Goal: Task Accomplishment & Management: Manage account settings

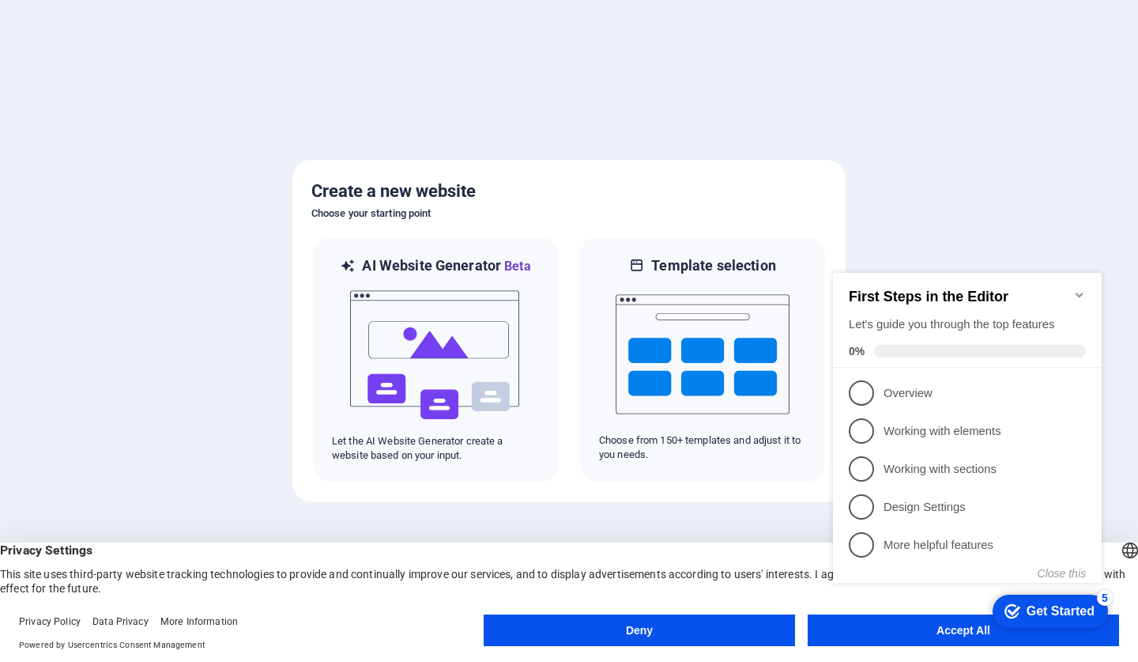
click at [703, 621] on button "Deny" at bounding box center [639, 630] width 311 height 32
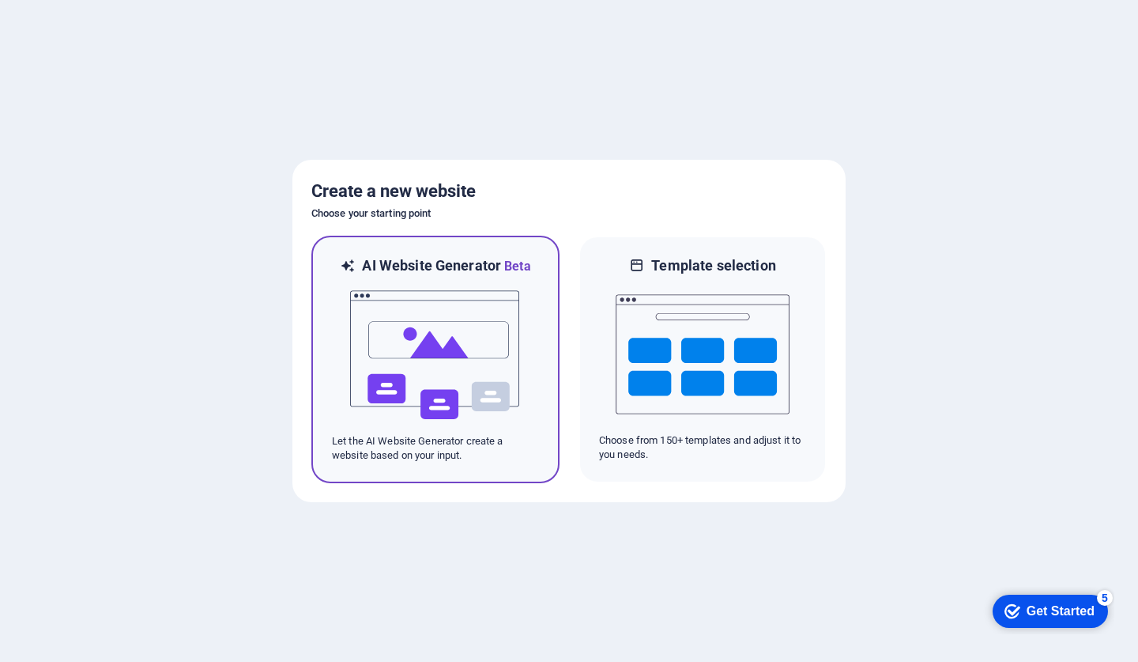
click at [419, 348] on img at bounding box center [436, 355] width 174 height 158
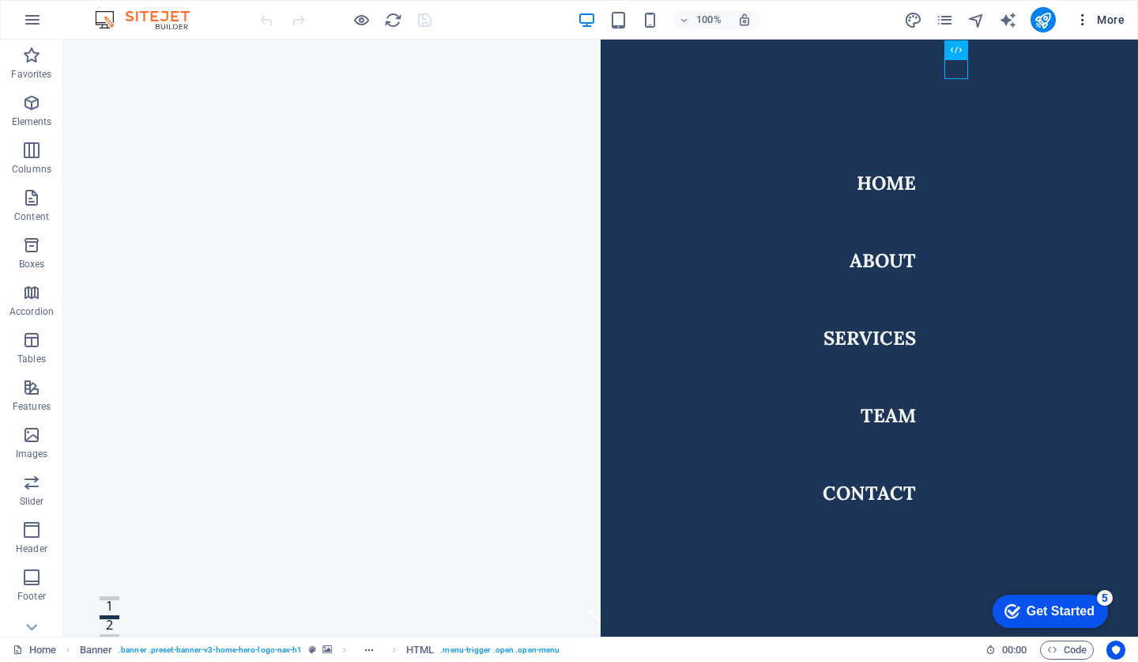
click at [1083, 31] on button "More" at bounding box center [1100, 19] width 62 height 25
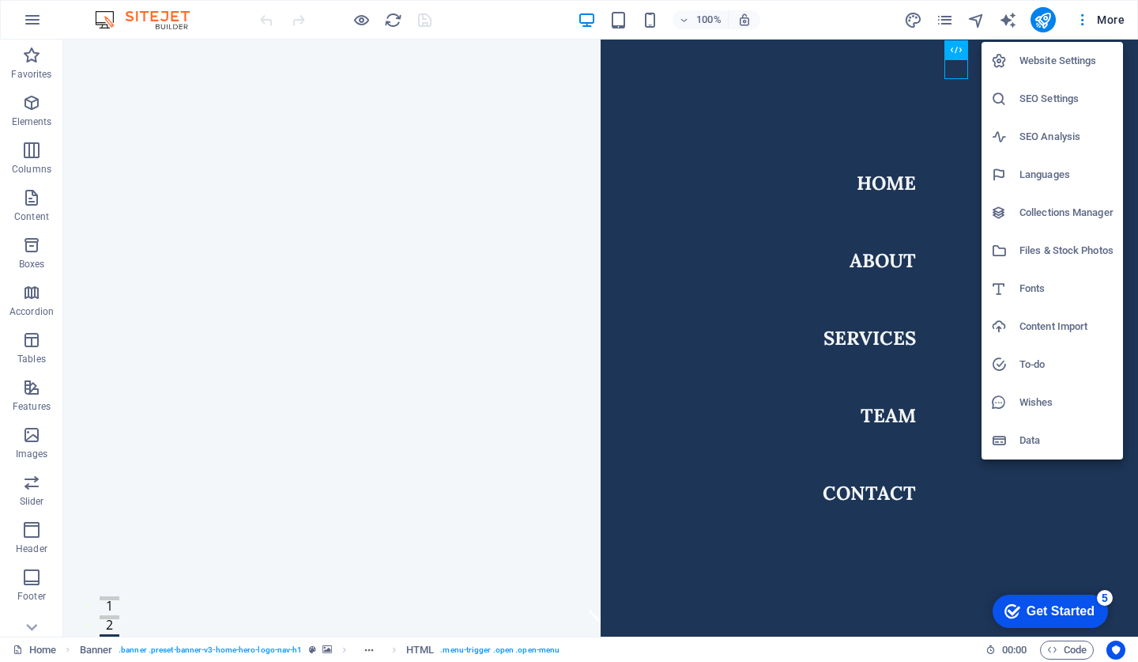
click at [1110, 18] on div at bounding box center [569, 331] width 1138 height 662
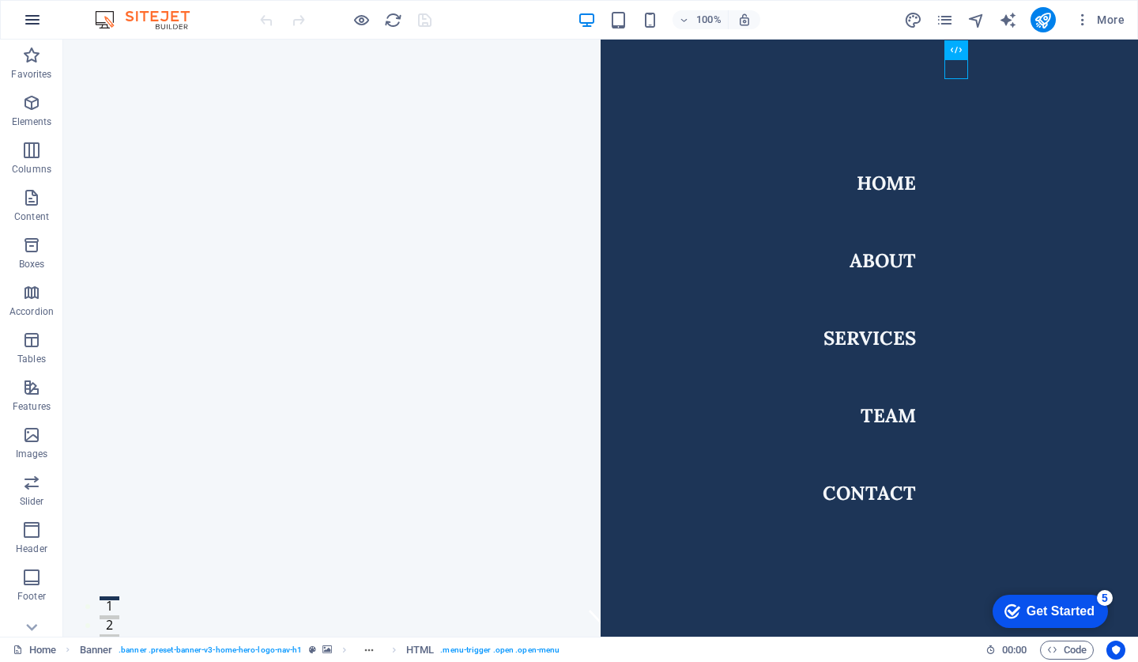
click at [37, 15] on icon "button" at bounding box center [32, 19] width 19 height 19
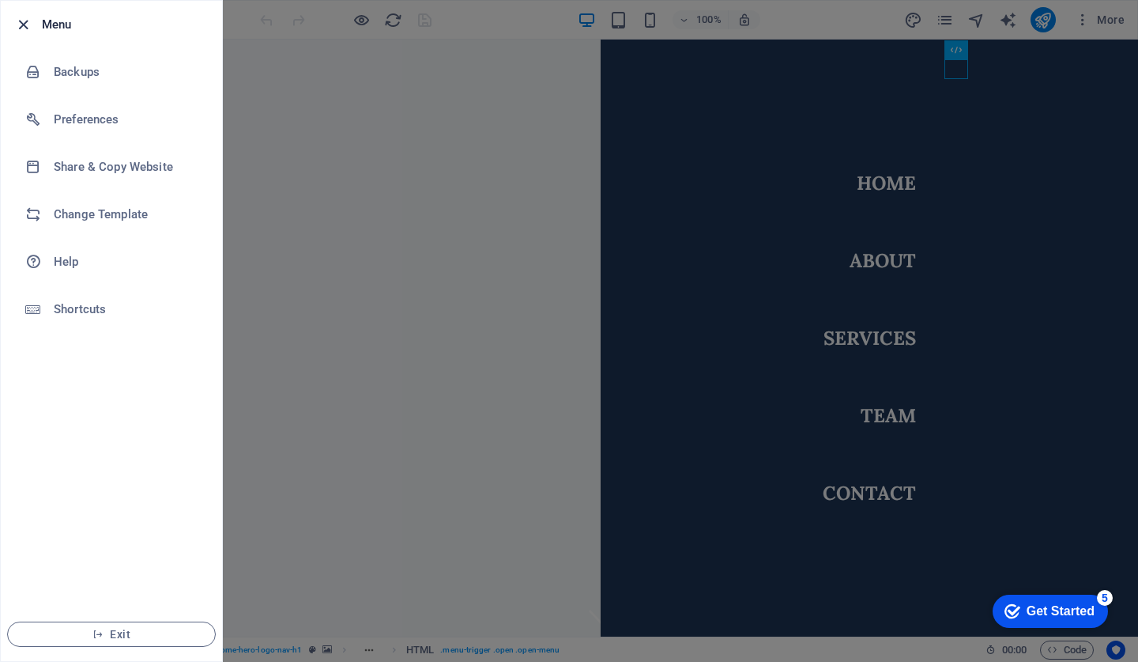
click at [23, 29] on icon "button" at bounding box center [23, 25] width 18 height 18
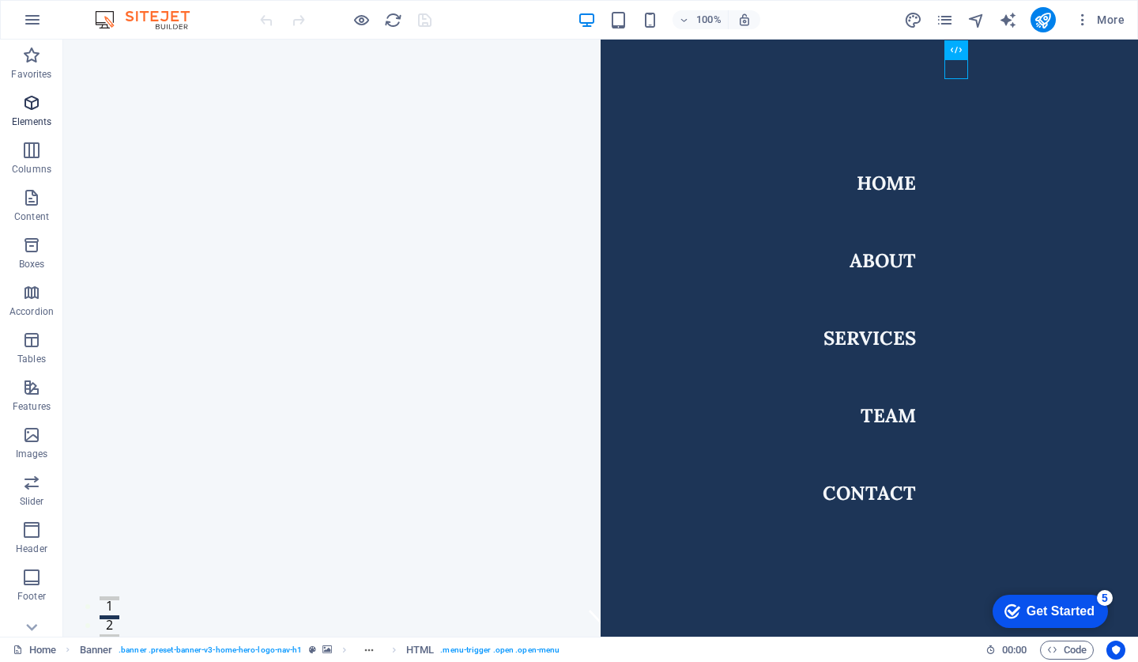
click at [31, 109] on icon "button" at bounding box center [31, 102] width 19 height 19
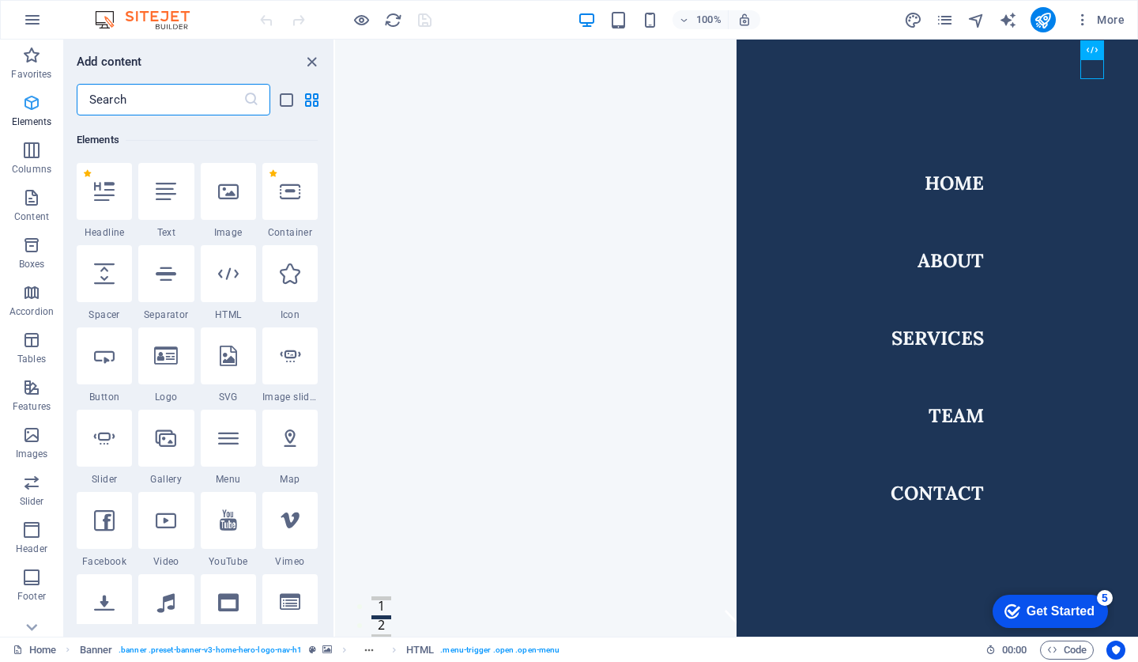
scroll to position [168, 0]
click at [31, 586] on icon "button" at bounding box center [31, 576] width 19 height 19
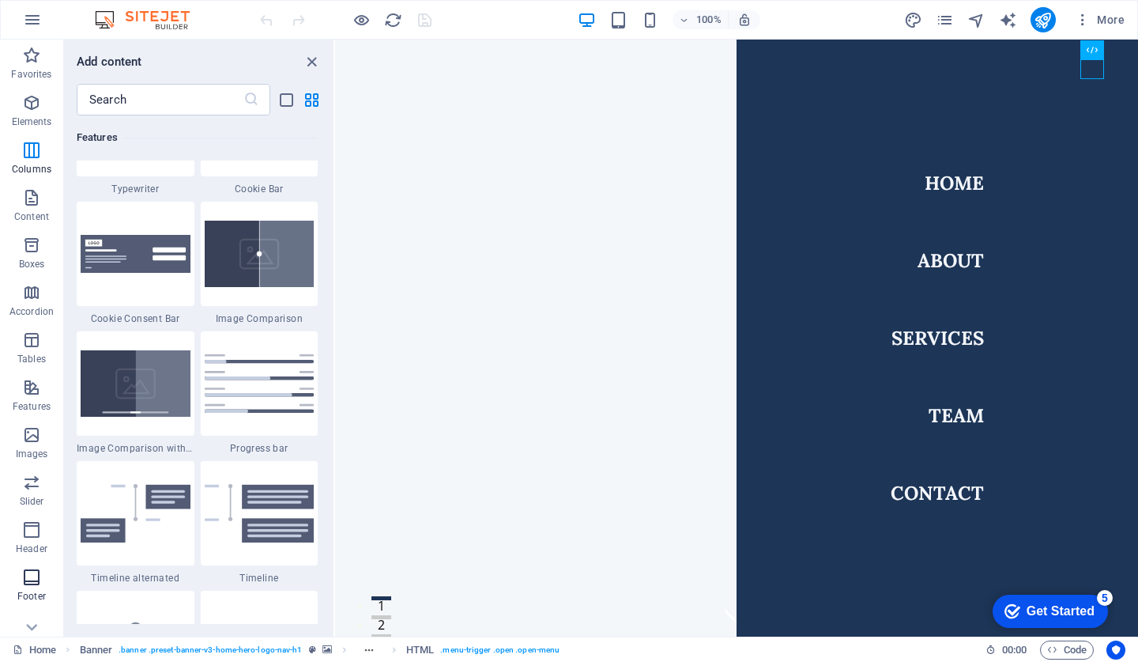
scroll to position [10464, 0]
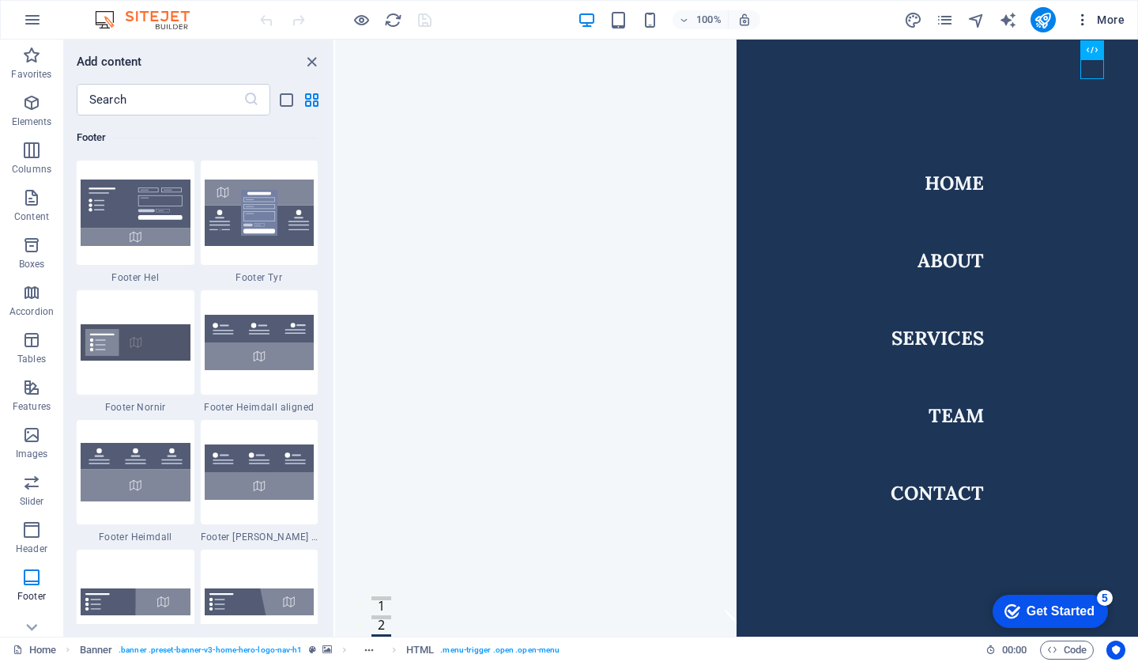
click at [1081, 18] on icon "button" at bounding box center [1083, 20] width 16 height 16
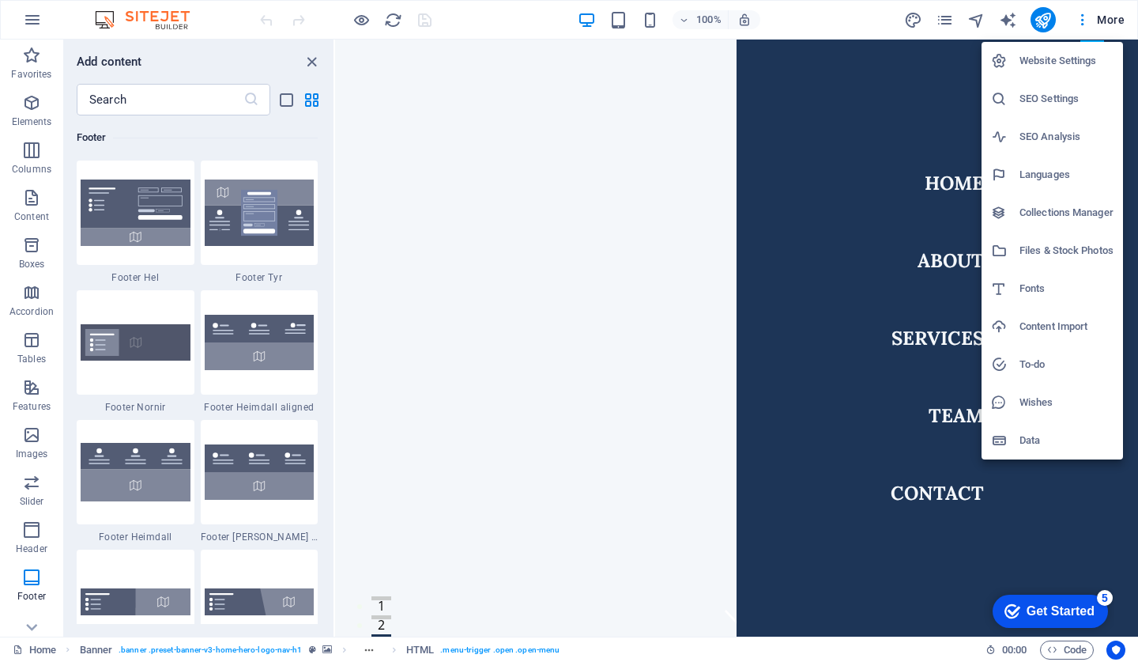
click at [1105, 16] on div at bounding box center [569, 331] width 1138 height 662
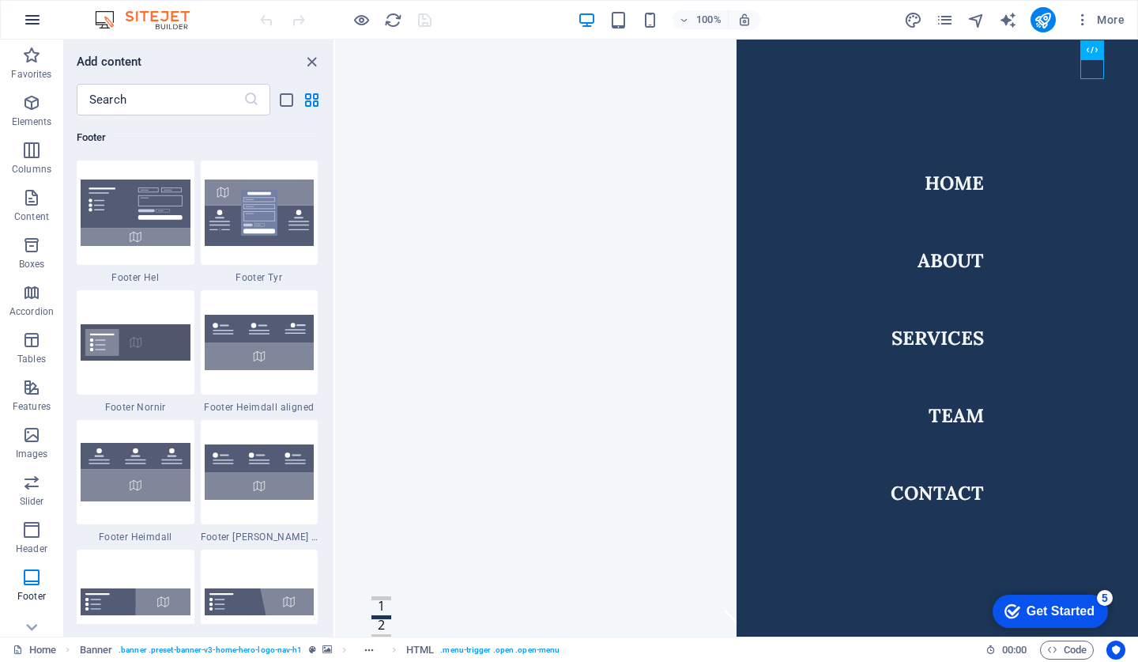
click at [27, 23] on icon "button" at bounding box center [32, 19] width 19 height 19
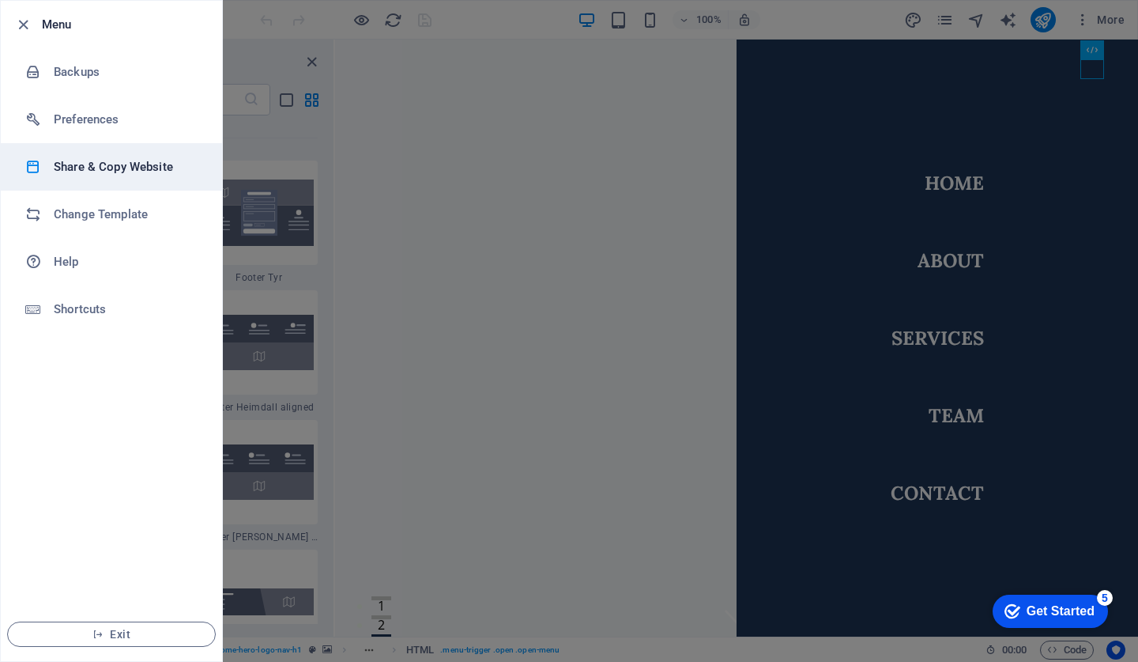
click at [134, 167] on h6 "Share & Copy Website" at bounding box center [127, 166] width 146 height 19
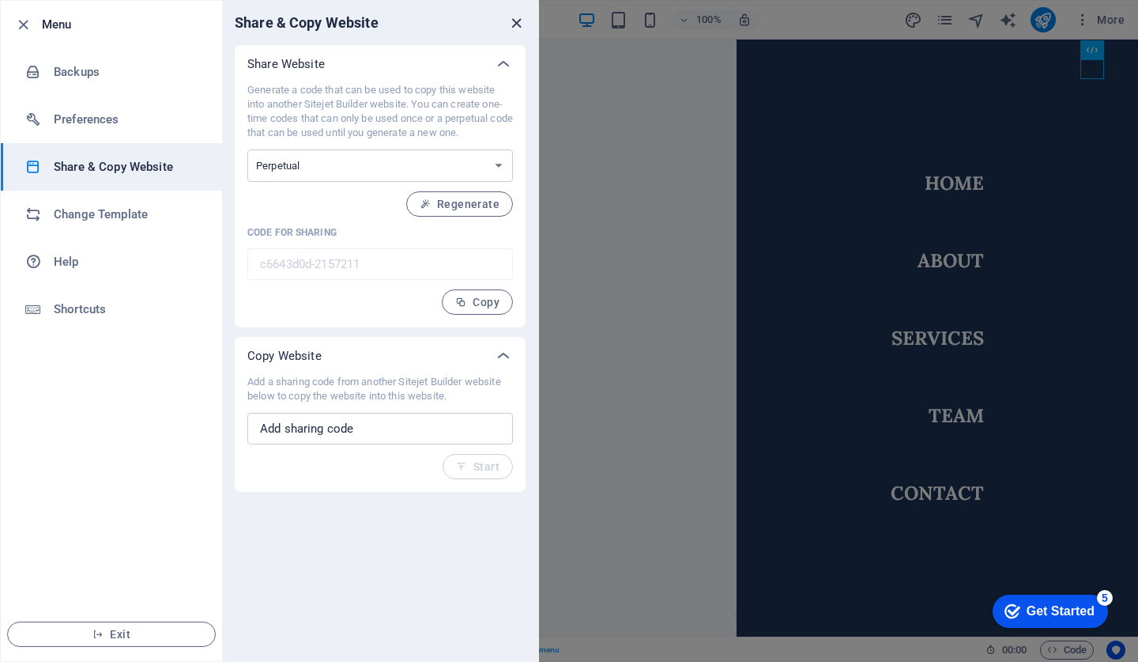
click at [514, 26] on icon "close" at bounding box center [516, 23] width 18 height 18
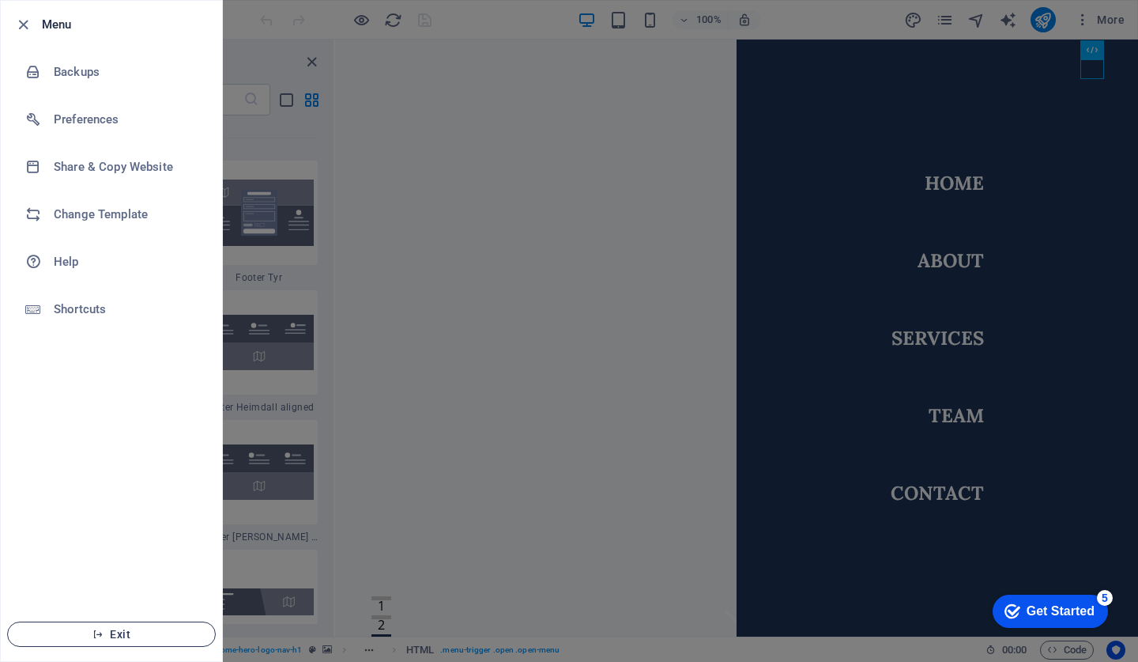
click at [112, 634] on span "Exit" at bounding box center [112, 634] width 182 height 13
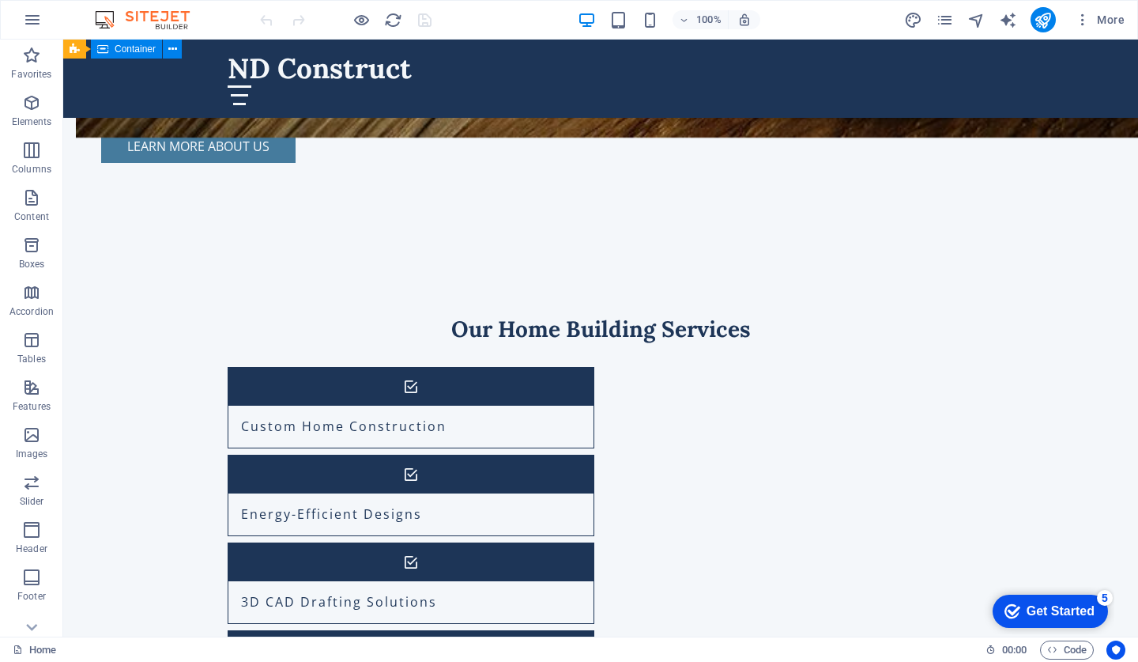
scroll to position [1437, 0]
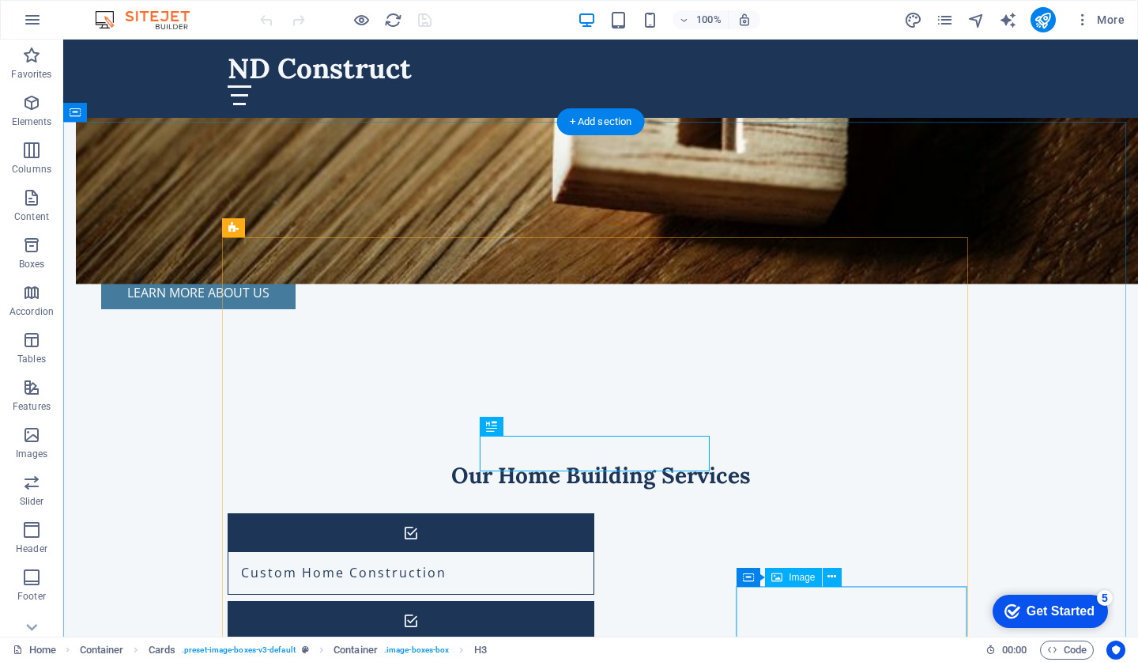
scroll to position [1300, 0]
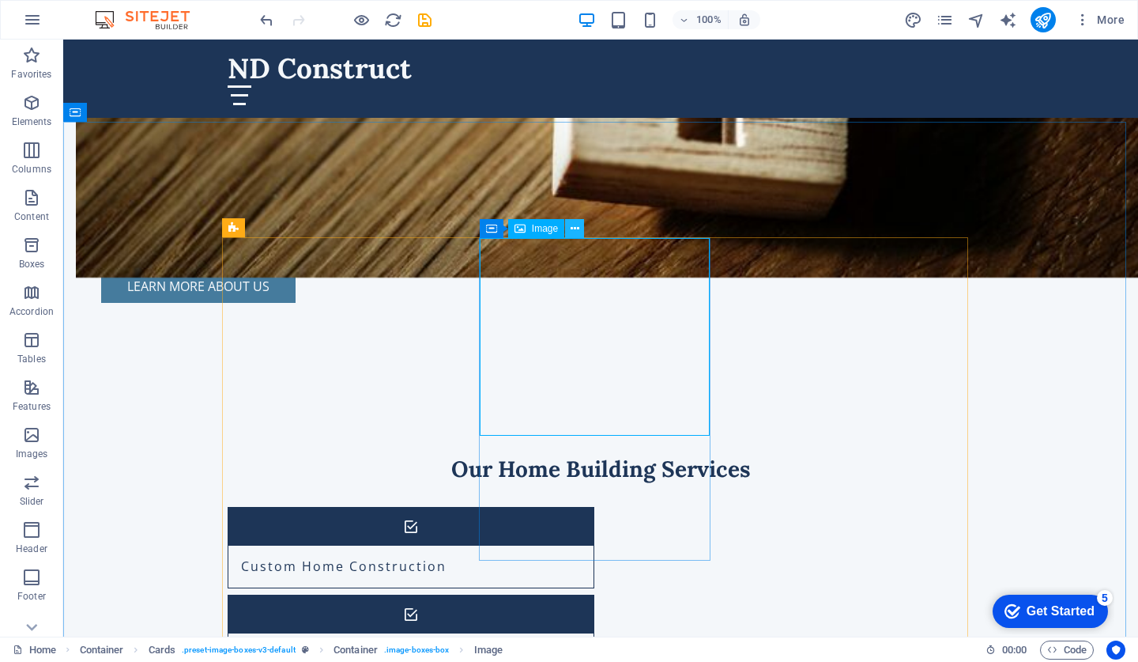
click at [575, 230] on icon at bounding box center [575, 229] width 9 height 17
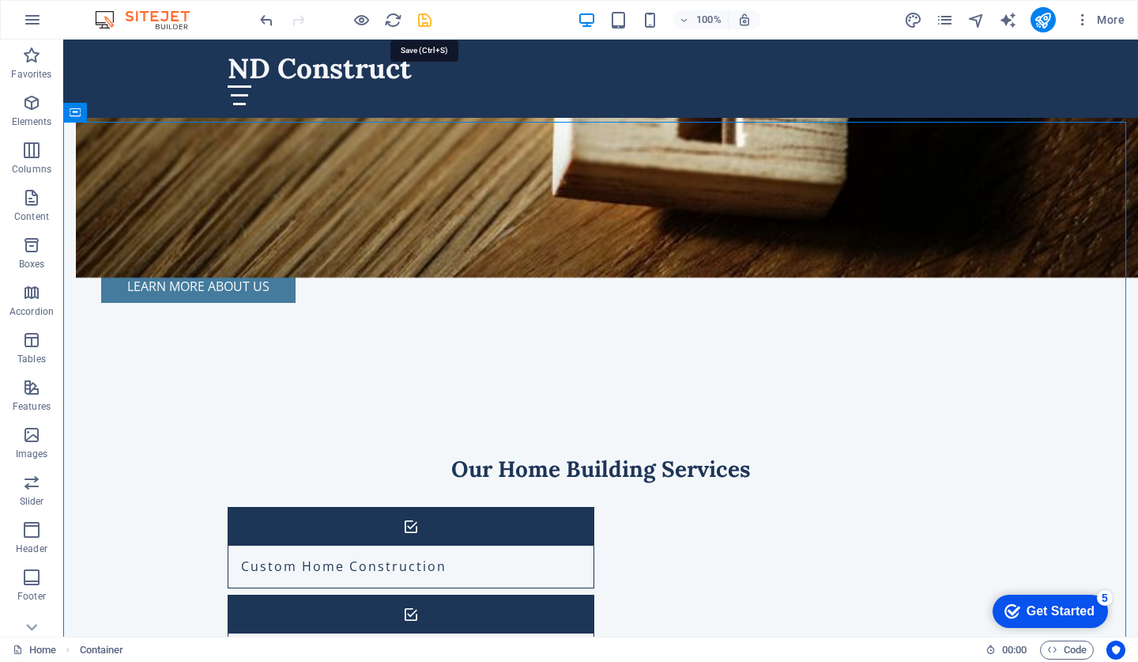
click at [420, 24] on icon "save" at bounding box center [425, 20] width 18 height 18
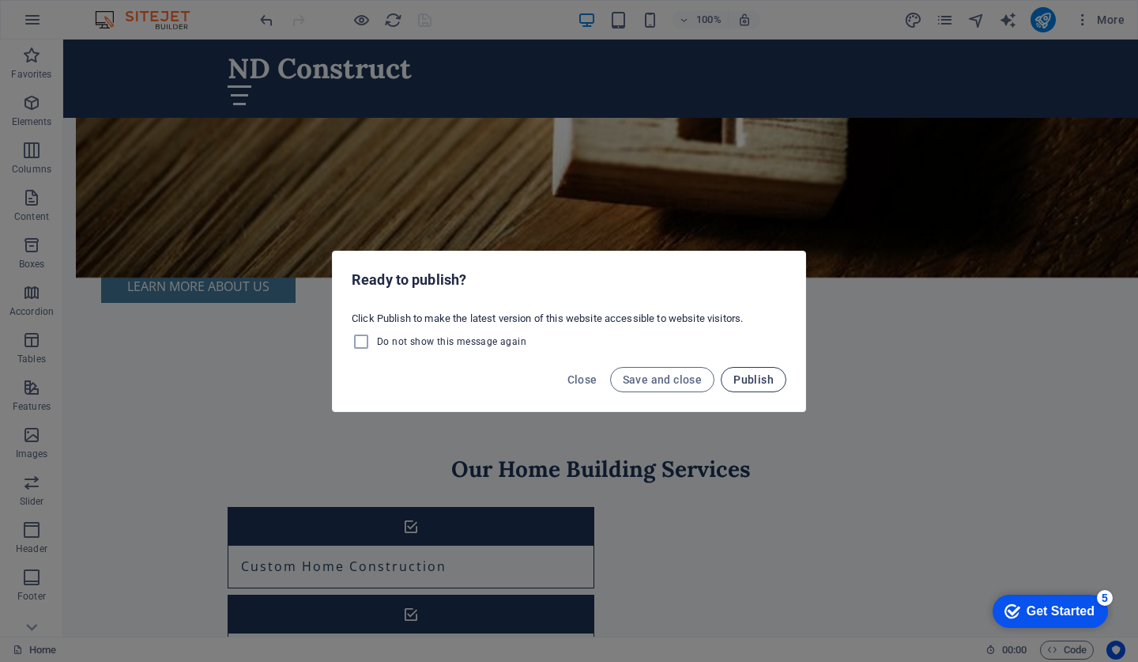
click at [753, 377] on span "Publish" at bounding box center [753, 379] width 40 height 13
